Goal: Browse casually

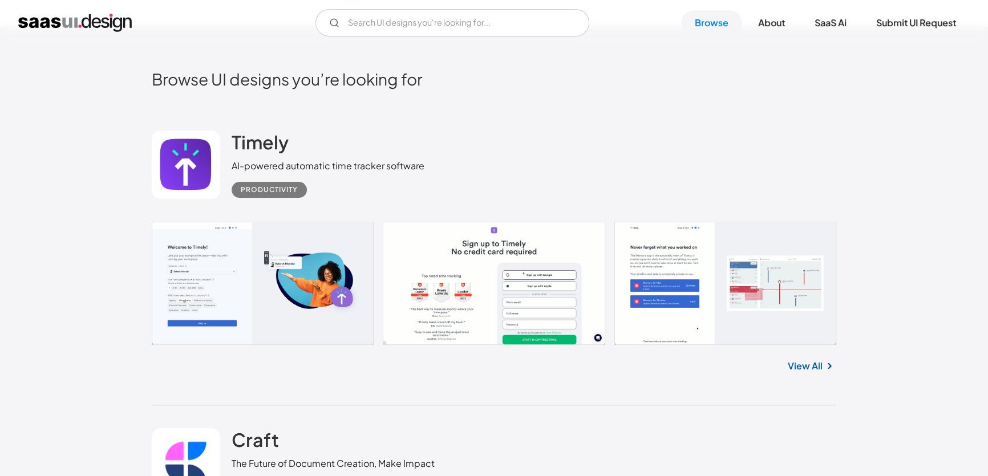
scroll to position [276, 0]
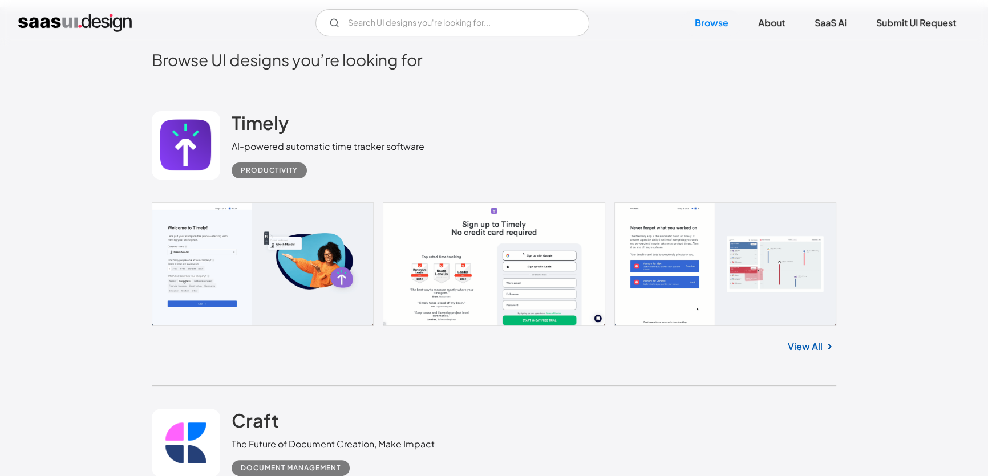
click at [810, 344] on link "View All" at bounding box center [805, 347] width 35 height 14
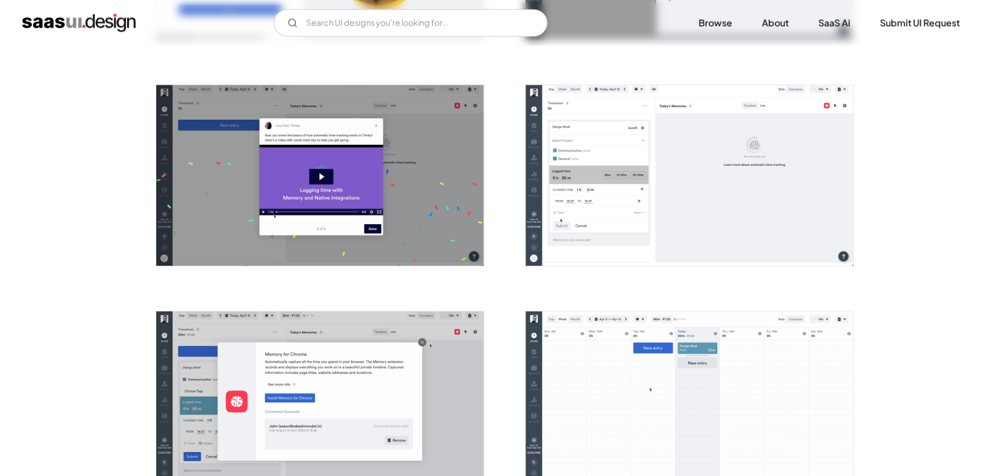
scroll to position [1106, 0]
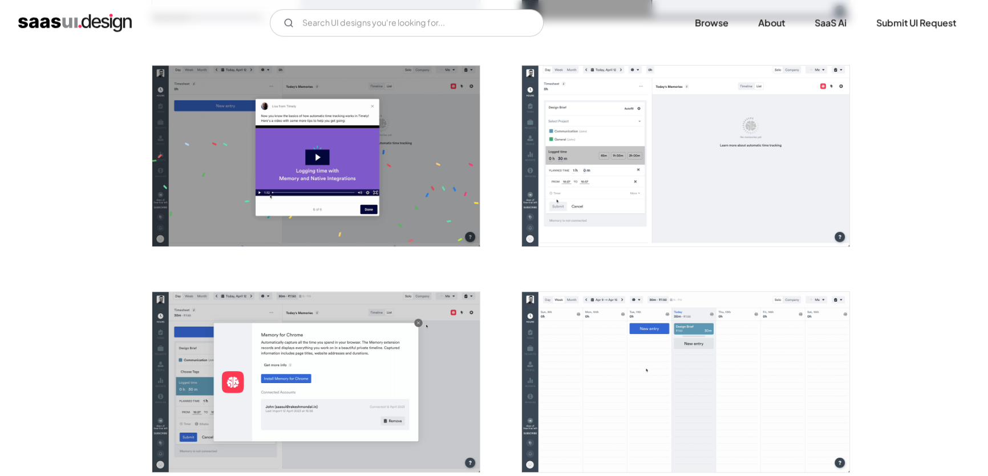
click at [627, 234] on img "open lightbox" at bounding box center [685, 156] width 327 height 180
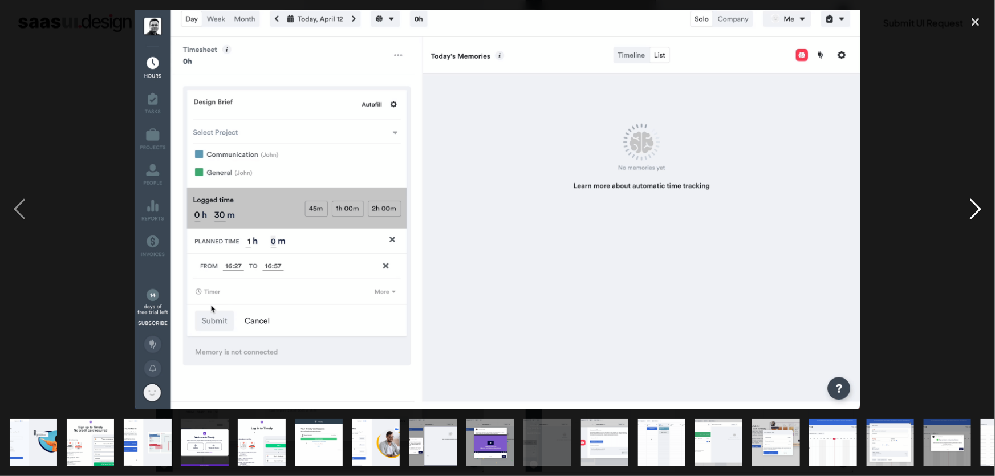
click at [969, 209] on div "next image" at bounding box center [975, 210] width 39 height 400
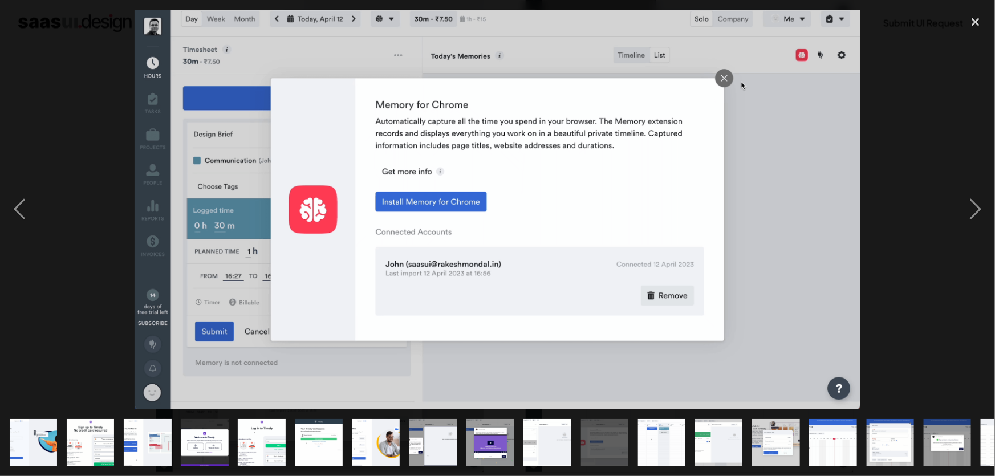
click at [954, 299] on div at bounding box center [497, 210] width 995 height 400
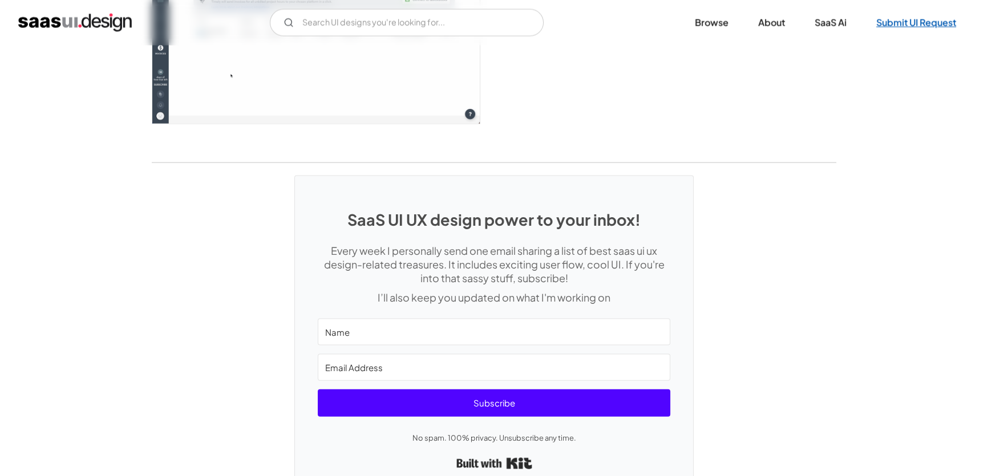
scroll to position [3096, 0]
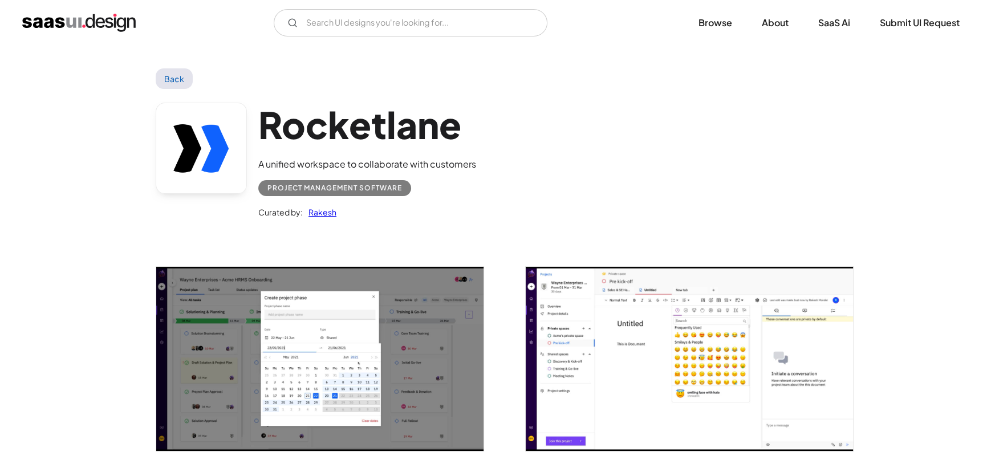
scroll to position [138, 0]
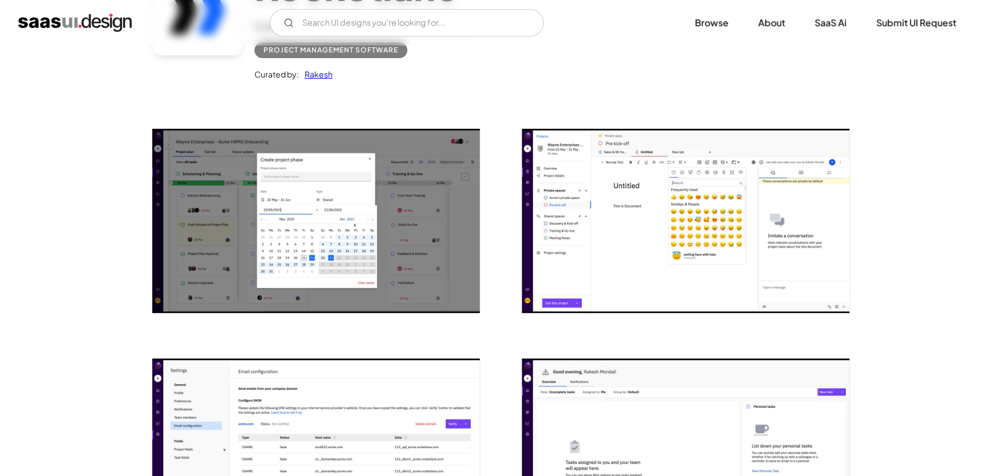
click at [404, 234] on img "open lightbox" at bounding box center [315, 221] width 327 height 184
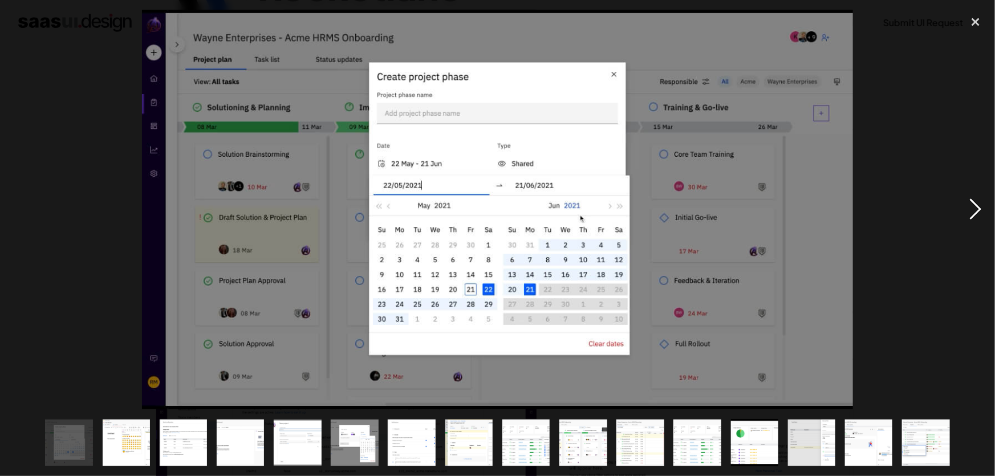
click at [977, 206] on div "next image" at bounding box center [975, 210] width 39 height 400
